Goal: Use online tool/utility: Utilize a website feature to perform a specific function

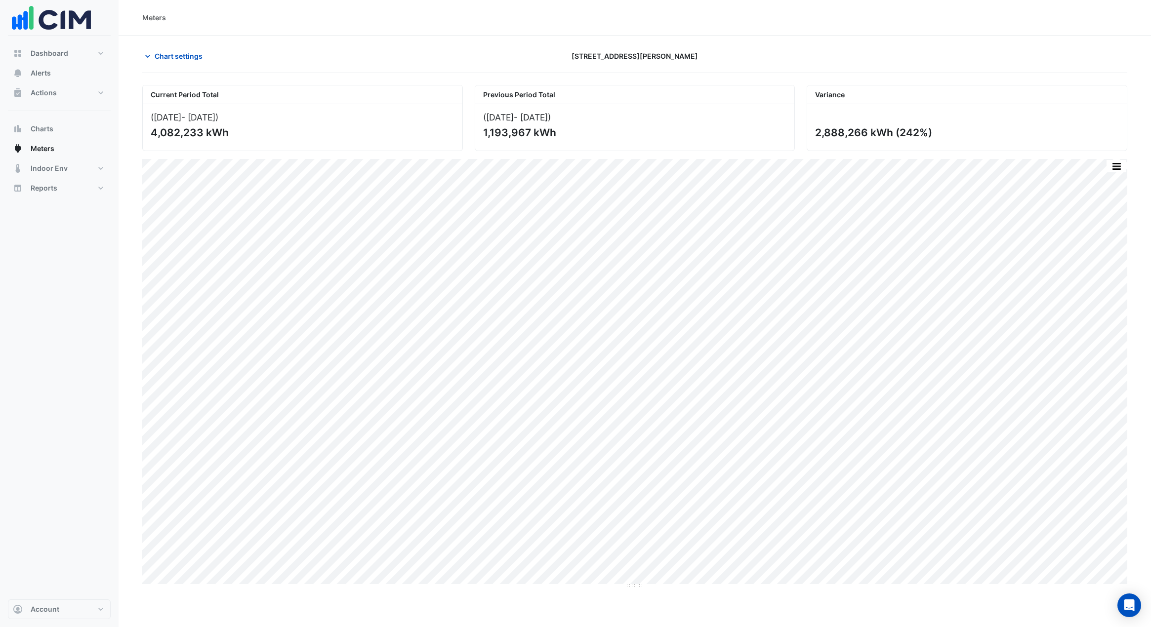
click at [178, 57] on span "Chart settings" at bounding box center [179, 56] width 48 height 10
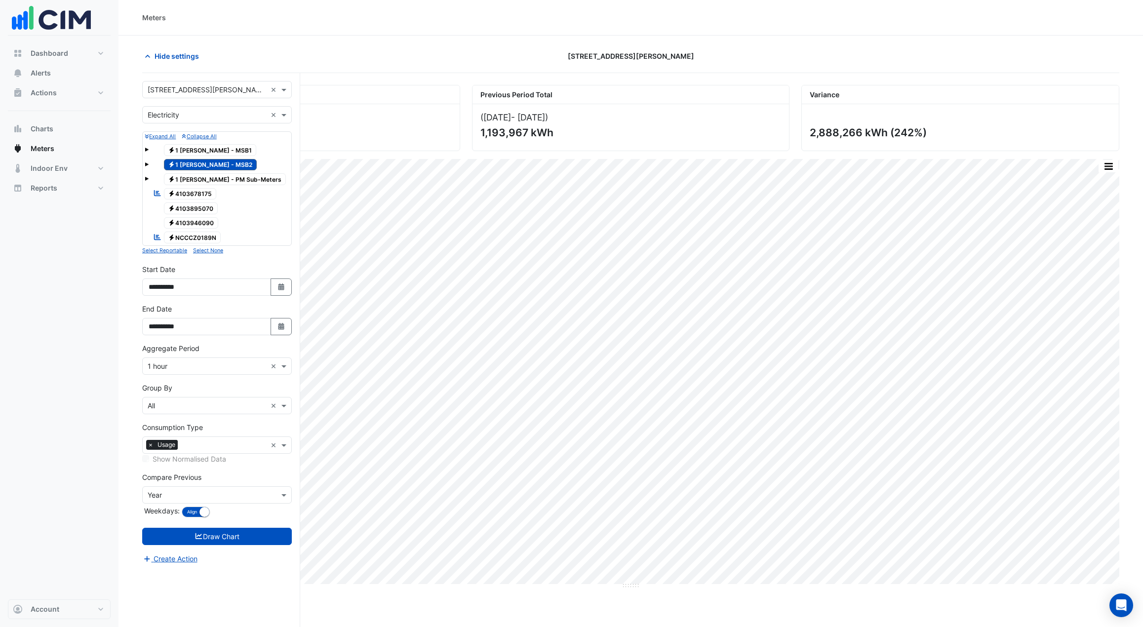
click at [147, 164] on span at bounding box center [147, 164] width 4 height 4
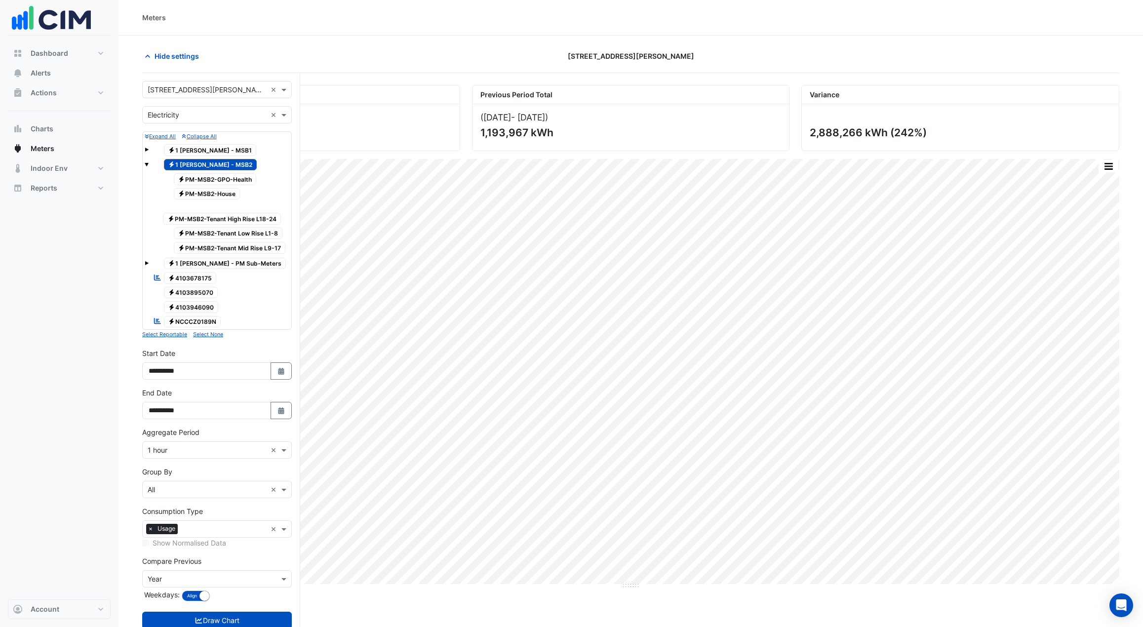
scroll to position [38, 0]
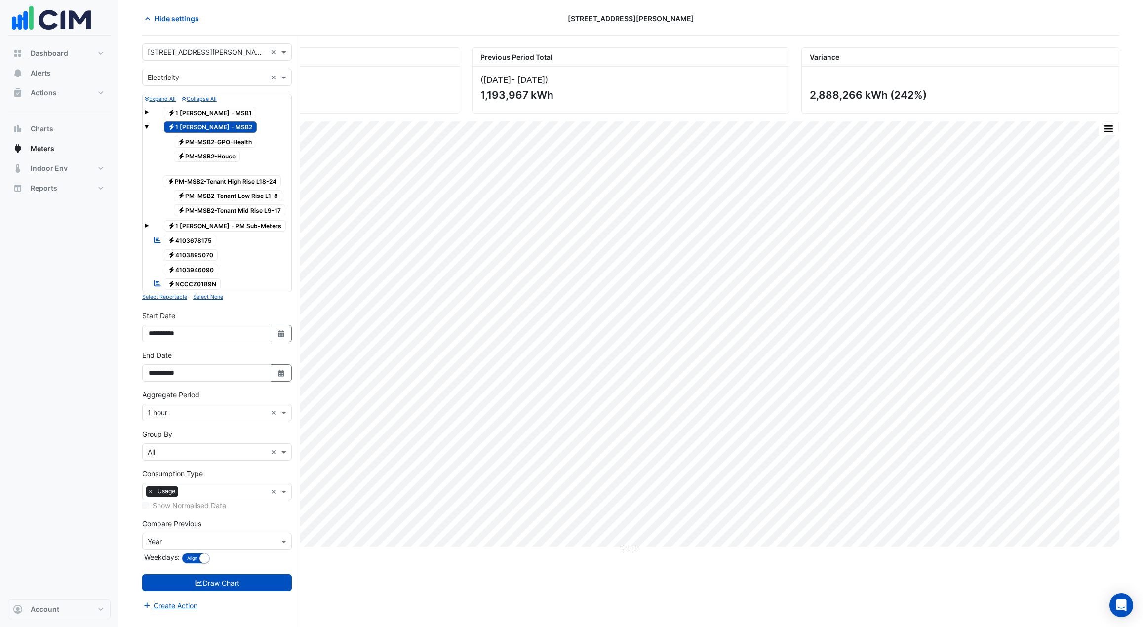
click at [281, 377] on span at bounding box center [285, 491] width 12 height 10
click at [177, 377] on span "Demand" at bounding box center [164, 556] width 27 height 8
click at [149, 377] on span "×" at bounding box center [150, 491] width 9 height 10
click at [214, 377] on button "Draw Chart" at bounding box center [217, 582] width 150 height 17
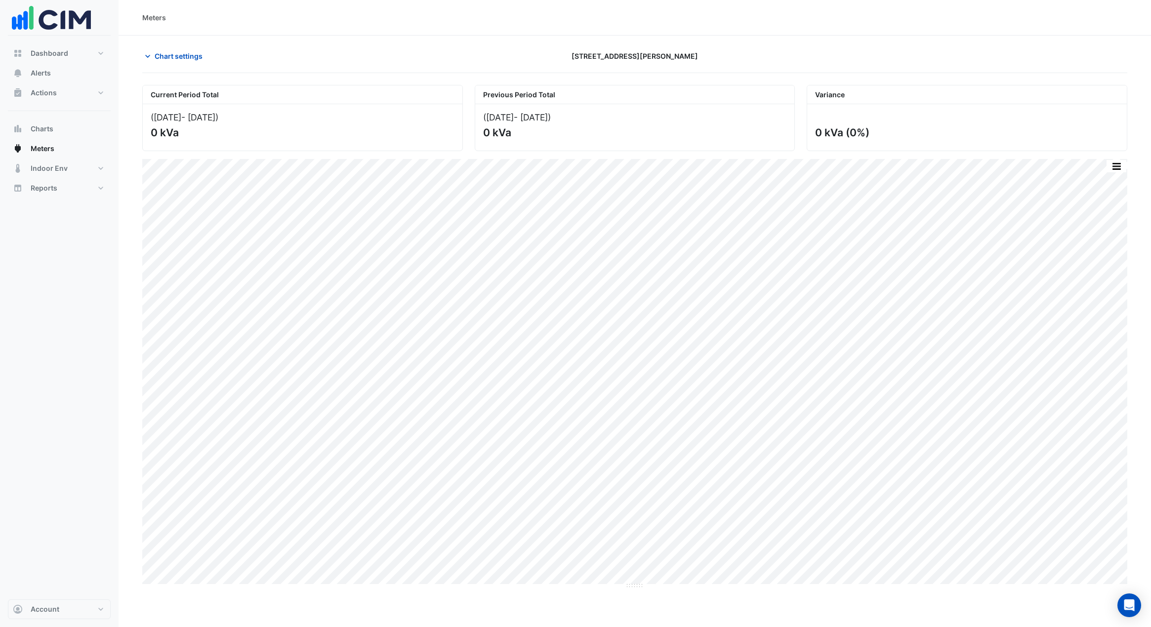
click at [176, 52] on span "Chart settings" at bounding box center [179, 56] width 48 height 10
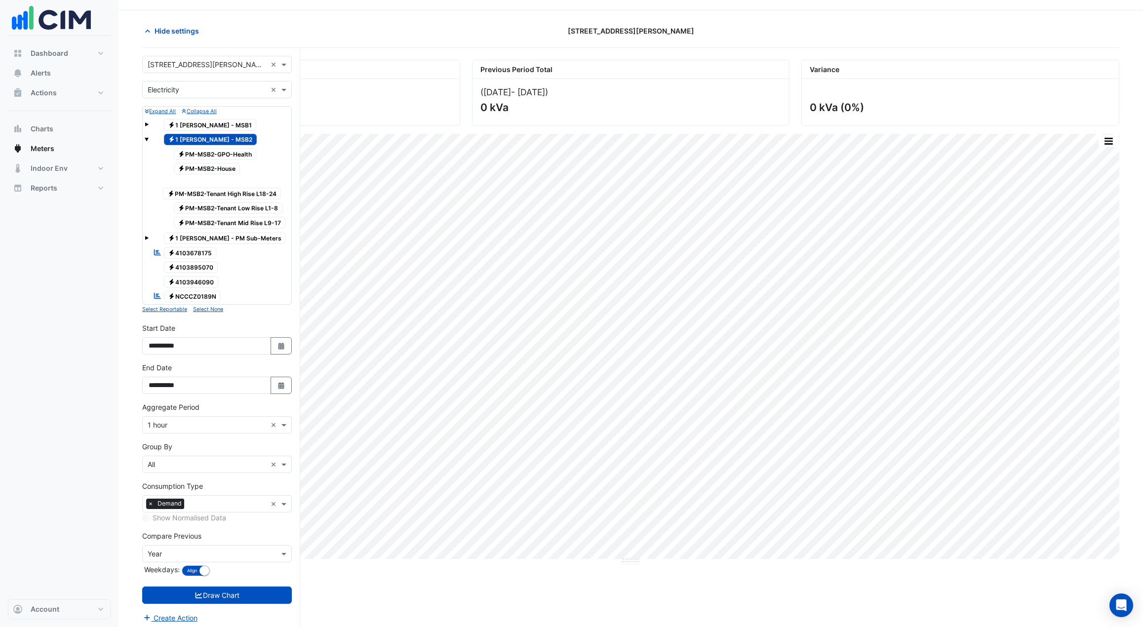
scroll to position [38, 0]
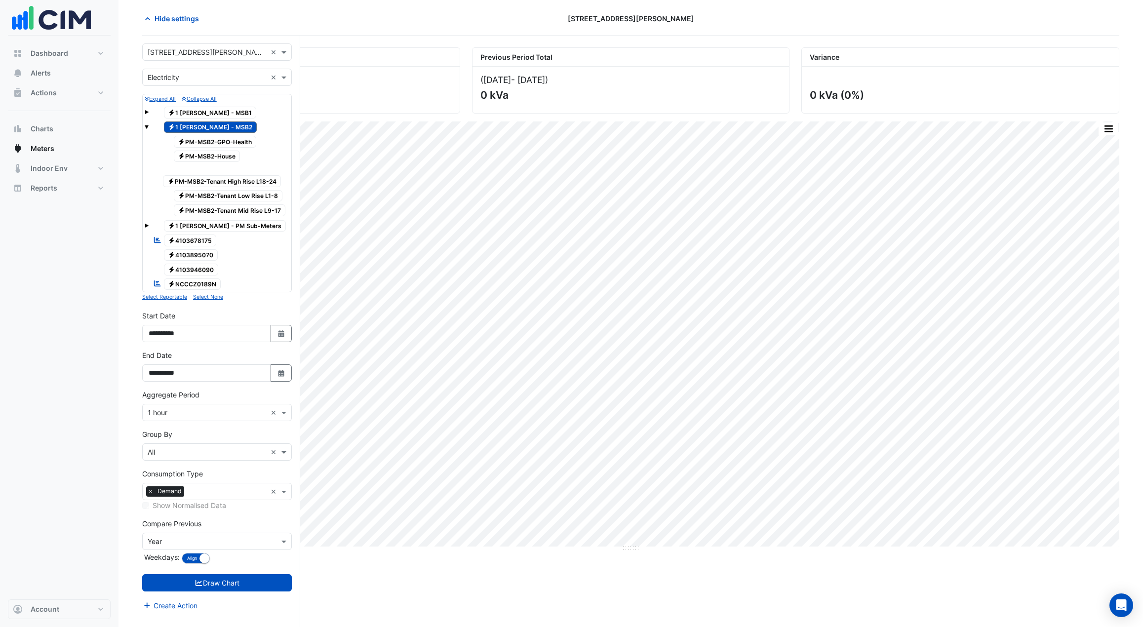
click at [241, 377] on input "text" at bounding box center [207, 542] width 119 height 10
click at [107, 377] on div "Dashboard Portfolio Ratings Performance Alerts Actions Site Manager Charts" at bounding box center [59, 318] width 103 height 564
click at [188, 377] on input "text" at bounding box center [207, 452] width 119 height 10
click at [122, 377] on section "Hide settings [STREET_ADDRESS][PERSON_NAME] Current Period Total ([DATE] - [DAT…" at bounding box center [631, 312] width 1025 height 629
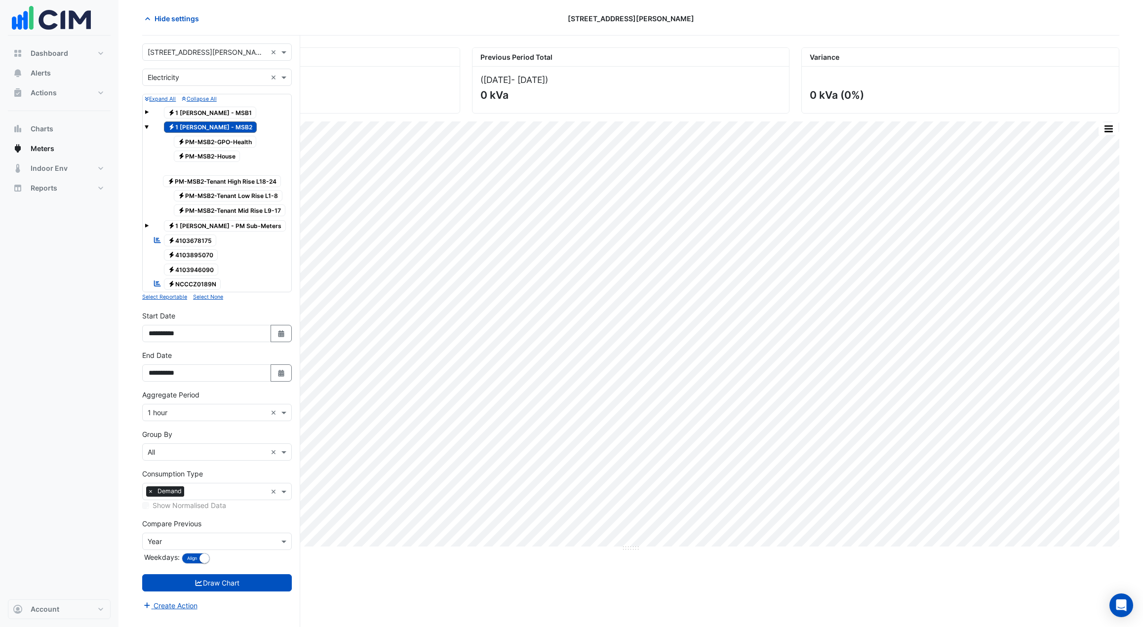
click at [270, 377] on div "Consumption Type × Demand ×" at bounding box center [217, 491] width 150 height 17
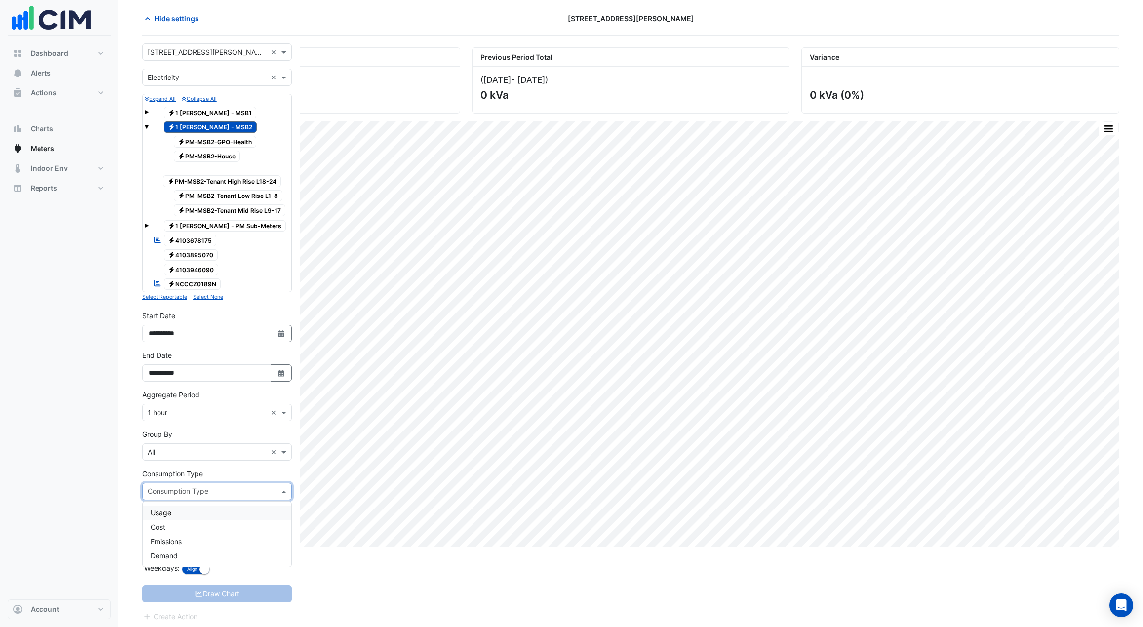
click at [192, 377] on div "Usage" at bounding box center [217, 513] width 149 height 14
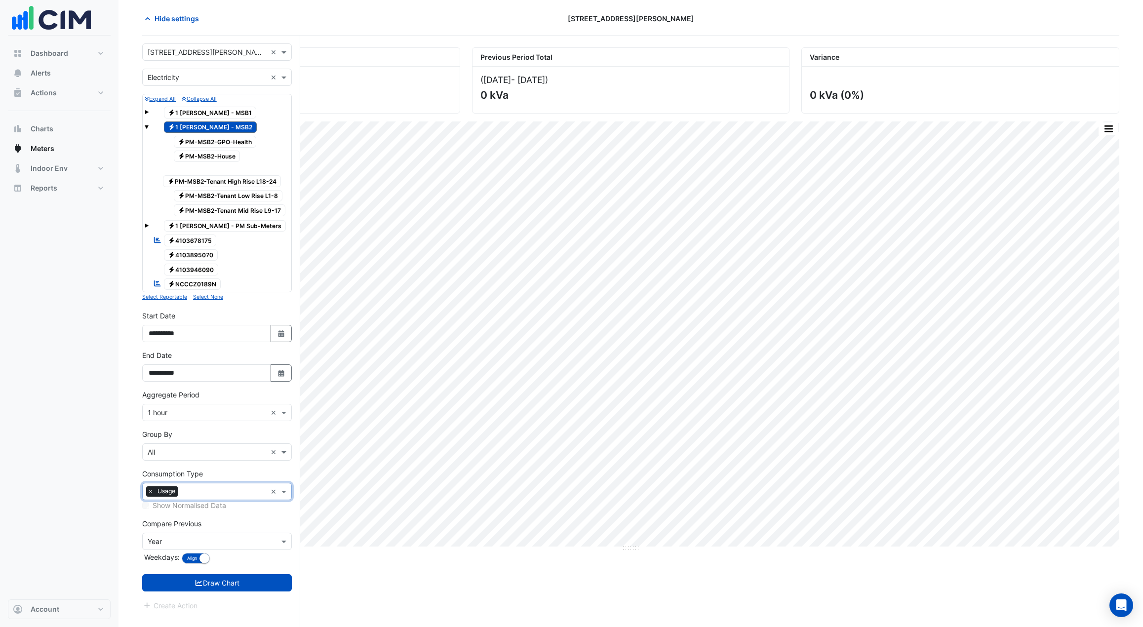
click at [235, 377] on button "Draw Chart" at bounding box center [217, 582] width 150 height 17
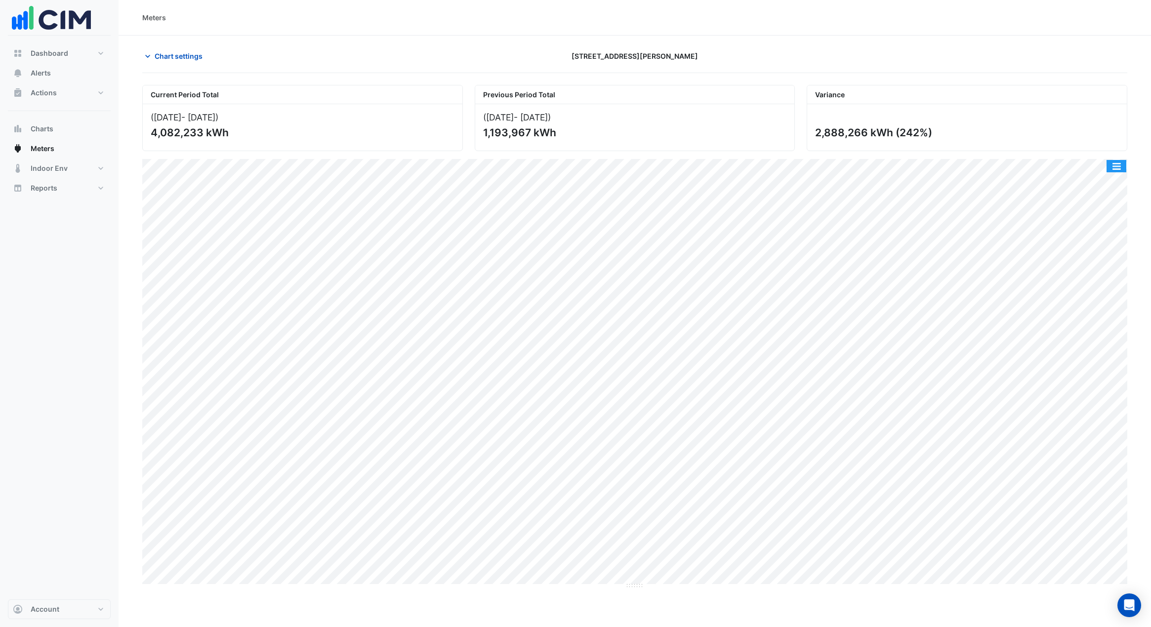
click at [703, 162] on button "button" at bounding box center [1116, 166] width 20 height 12
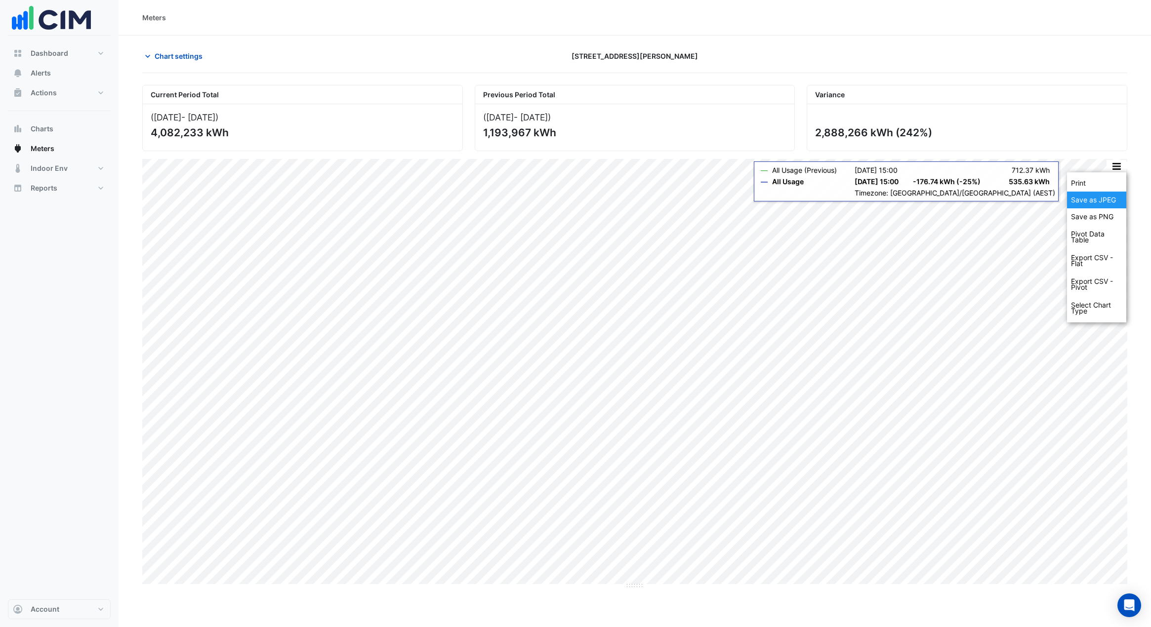
click at [703, 200] on div "Save as JPEG" at bounding box center [1096, 200] width 59 height 17
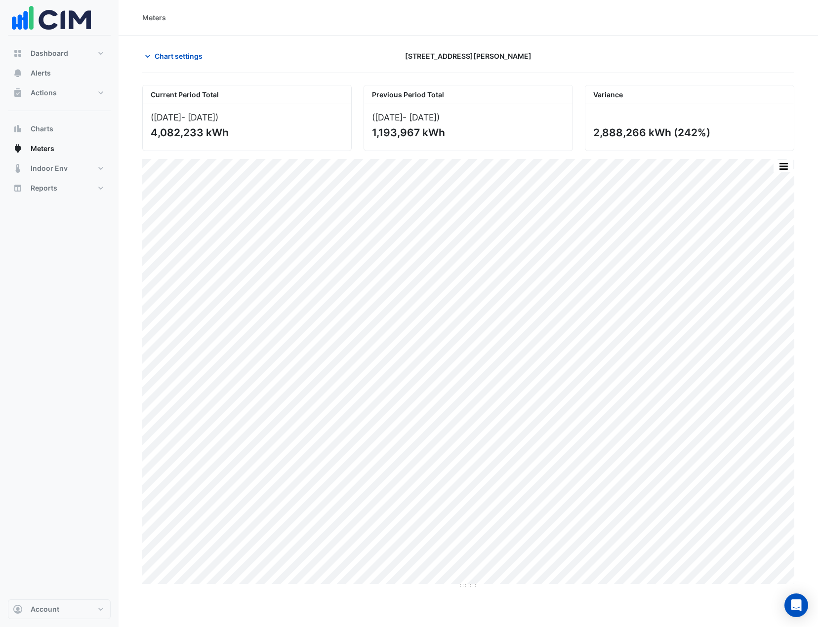
click at [148, 57] on icon "button" at bounding box center [147, 56] width 5 height 3
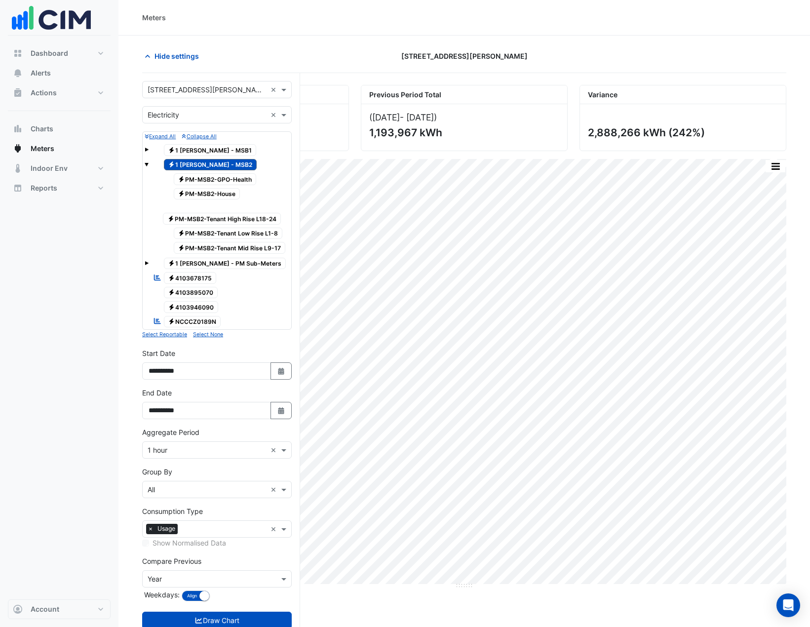
click at [204, 181] on span "Electricity PM-MSB2-GPO-Health" at bounding box center [215, 179] width 83 height 12
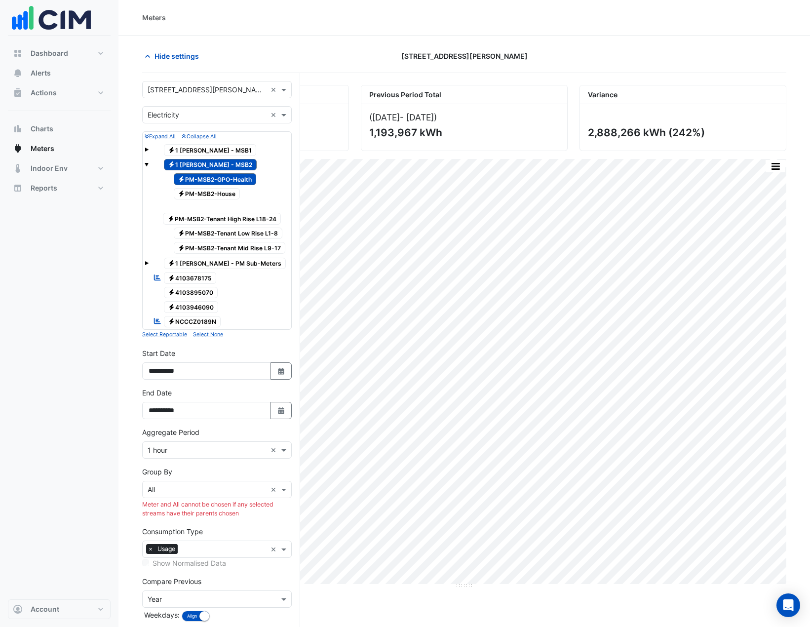
click at [176, 165] on span "Electricity 1 [PERSON_NAME] - MSB2" at bounding box center [210, 165] width 93 height 12
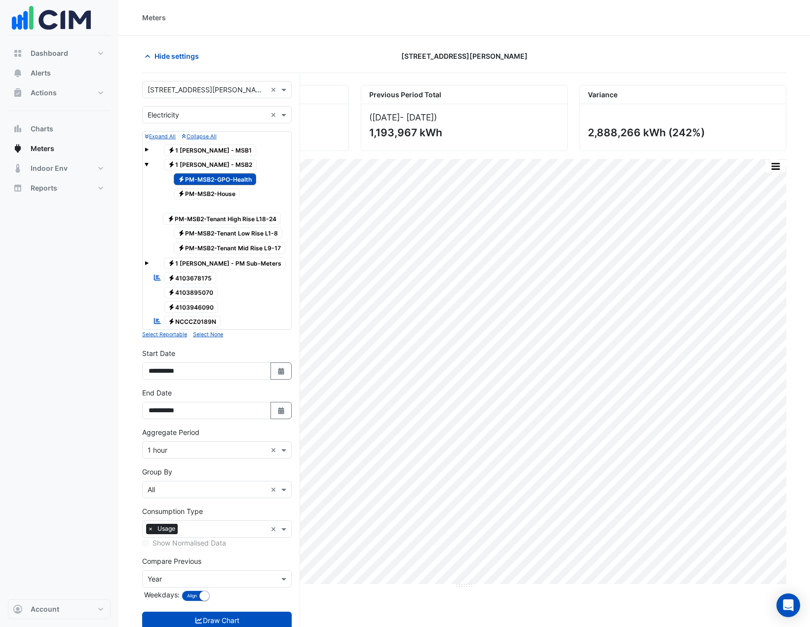
click at [232, 377] on button "Draw Chart" at bounding box center [217, 620] width 150 height 17
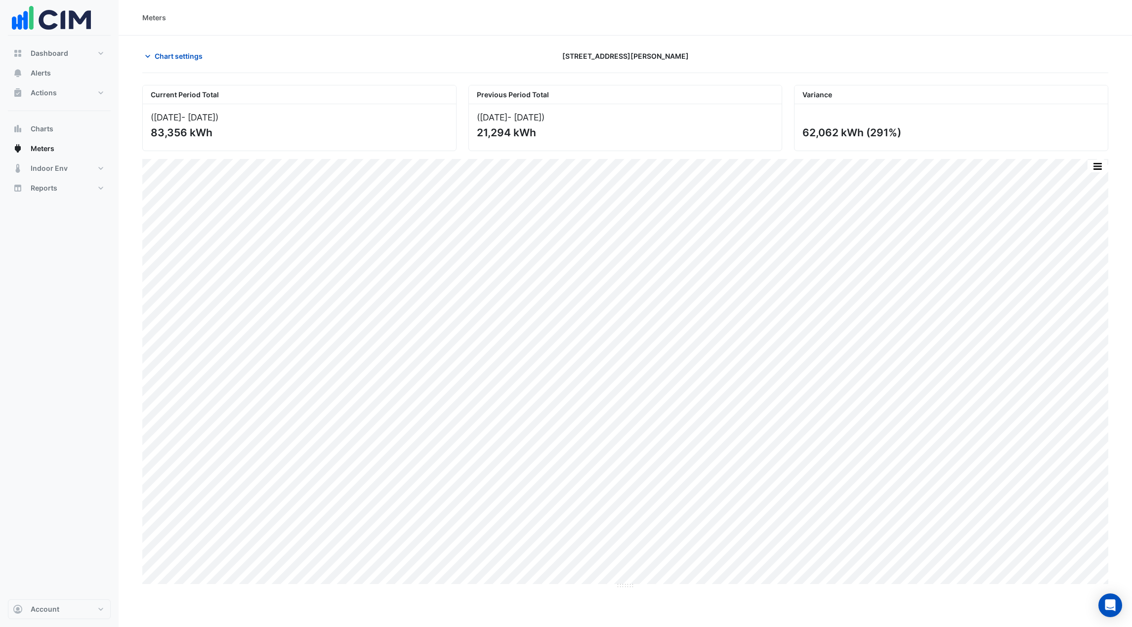
click at [153, 53] on button "Chart settings" at bounding box center [175, 55] width 67 height 17
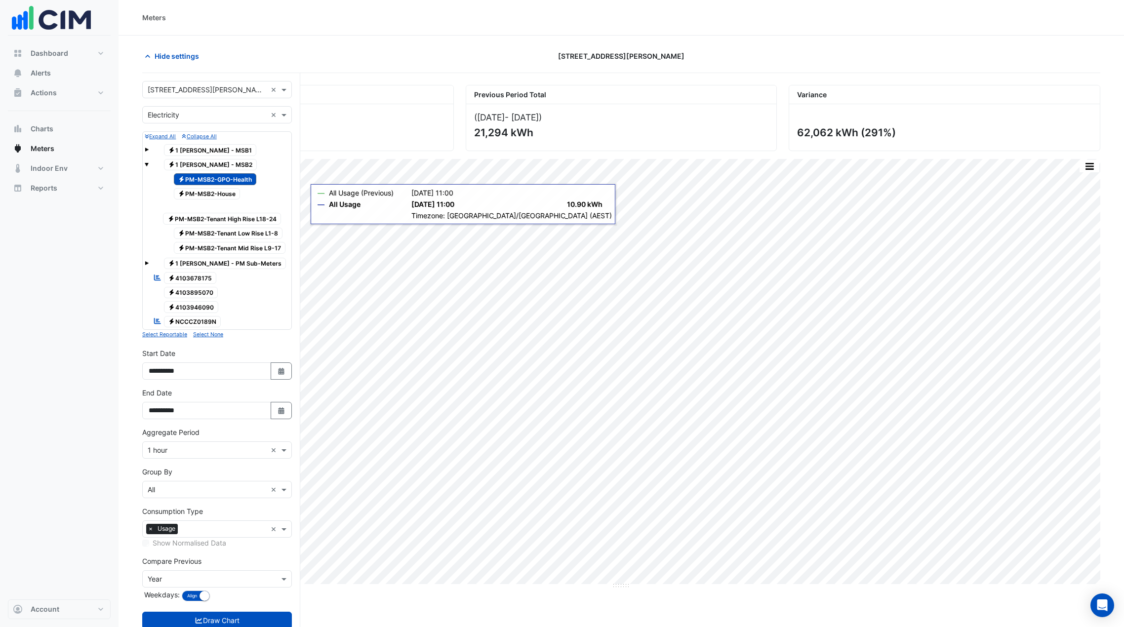
click at [186, 177] on span "Electricity PM-MSB2-GPO-Health" at bounding box center [215, 179] width 83 height 12
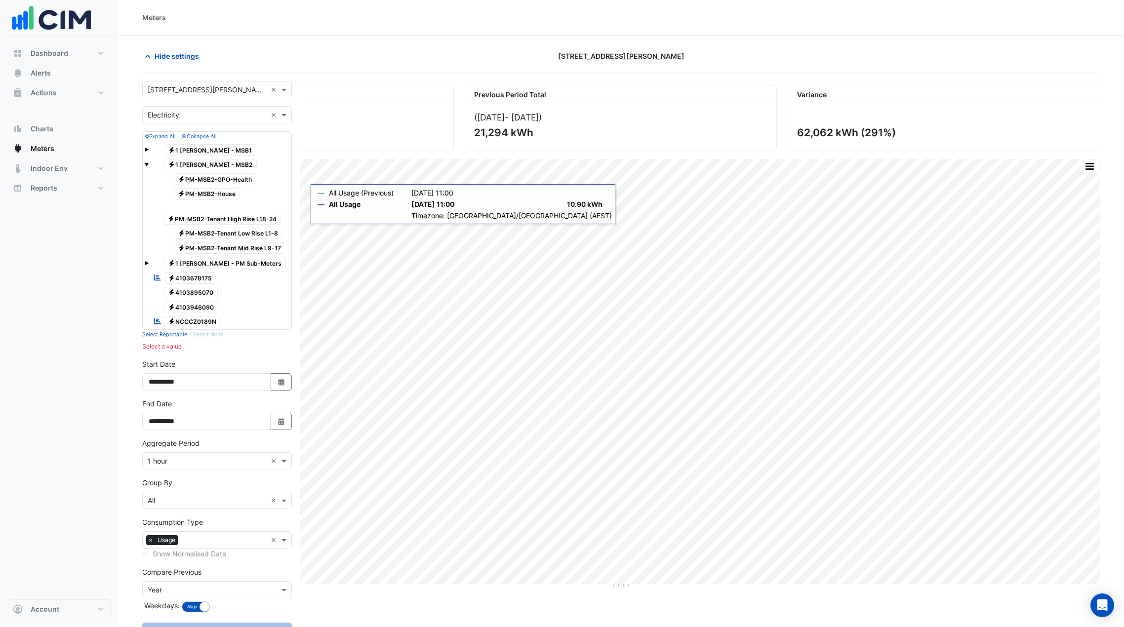
click at [198, 191] on span "Electricity PM-MSB2-House" at bounding box center [207, 194] width 67 height 12
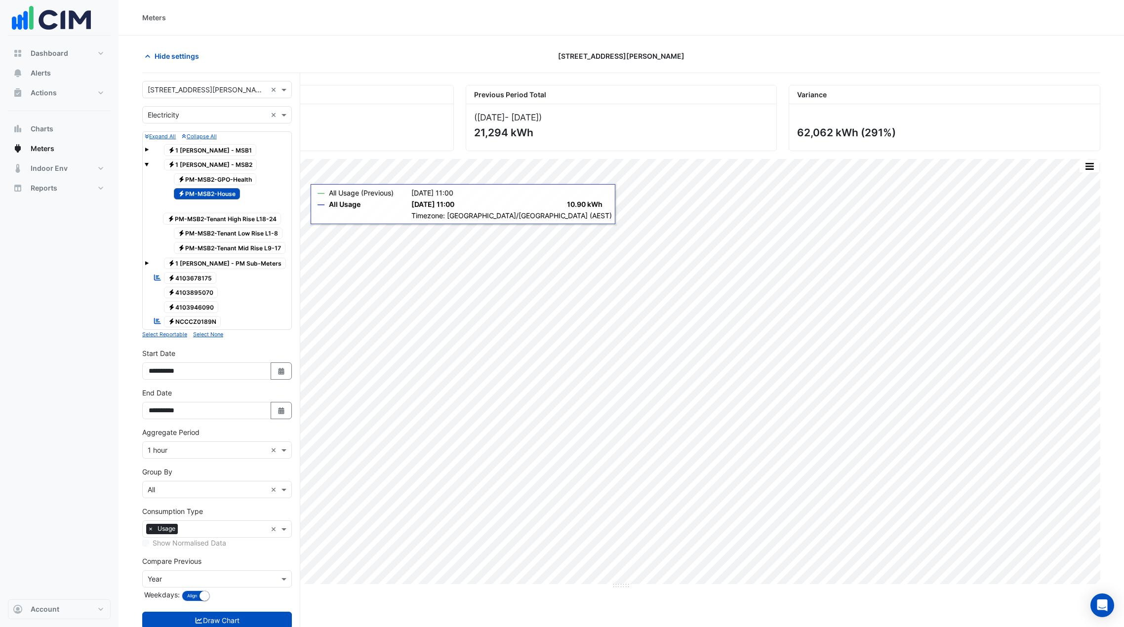
click at [209, 377] on button "Draw Chart" at bounding box center [217, 620] width 150 height 17
